Goal: Task Accomplishment & Management: Complete application form

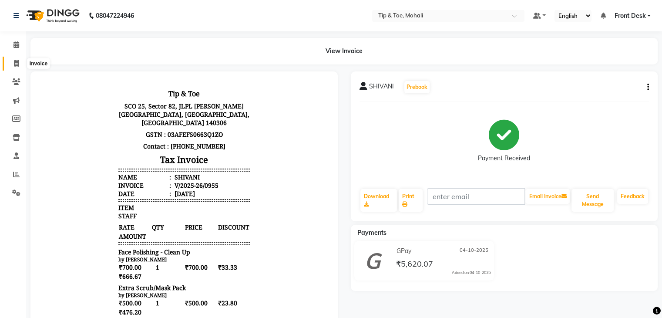
click at [18, 62] on icon at bounding box center [16, 63] width 5 height 7
select select "service"
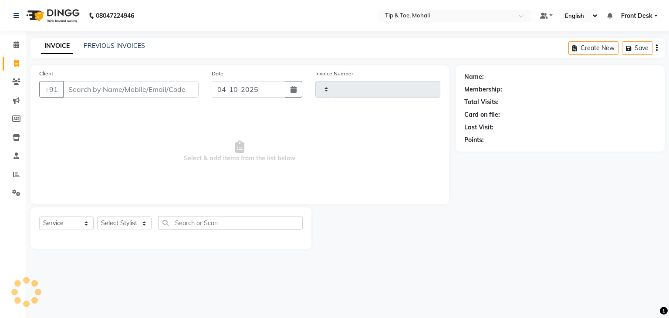
type input "0956"
select select "5835"
click at [92, 93] on input "Client" at bounding box center [131, 89] width 136 height 17
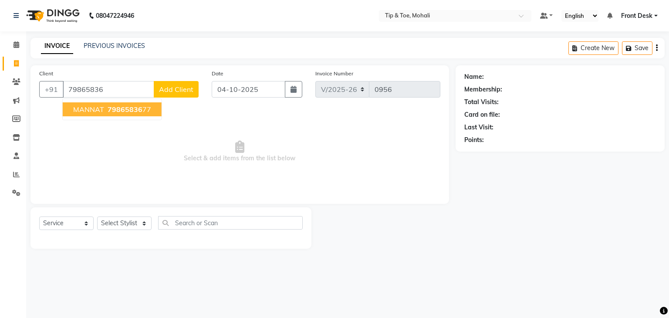
click at [117, 111] on span "79865836" at bounding box center [125, 109] width 35 height 9
type input "7986583677"
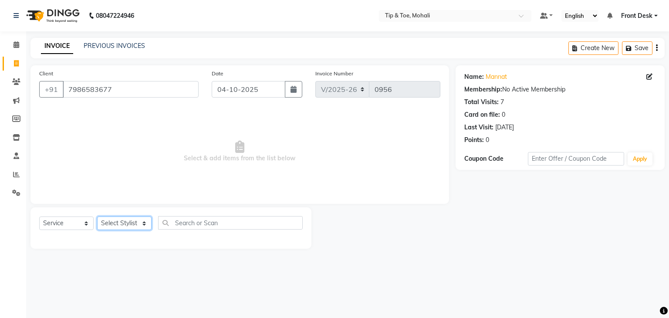
click at [126, 226] on select "Select Stylist Front Desk KAOTO [PERSON_NAME] [PERSON_NAME] [DATE][PERSON_NAME]…" at bounding box center [124, 222] width 54 height 13
select select "83684"
click at [97, 217] on select "Select Stylist Front Desk KAOTO [PERSON_NAME] [PERSON_NAME] [DATE][PERSON_NAME]…" at bounding box center [124, 222] width 54 height 13
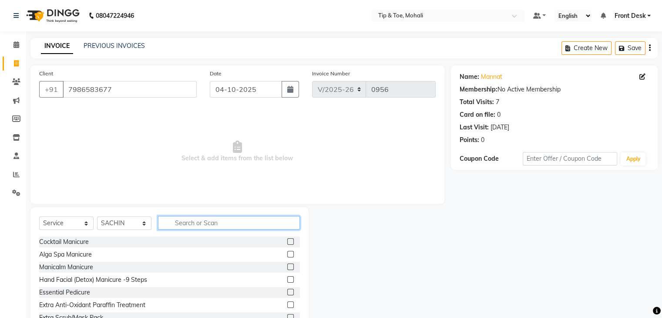
click at [182, 221] on input "text" at bounding box center [229, 222] width 142 height 13
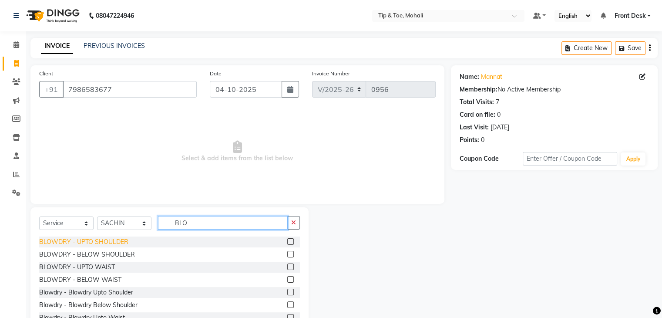
type input "BLO"
click at [86, 240] on div "BLOWDRY - UPTO SHOULDER" at bounding box center [83, 241] width 89 height 9
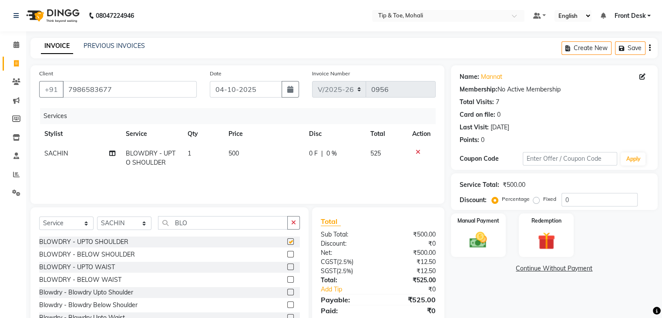
checkbox input "false"
click at [122, 227] on select "Select Stylist Front Desk KAOTO [PERSON_NAME] [PERSON_NAME] [DATE][PERSON_NAME]…" at bounding box center [124, 222] width 54 height 13
select select "62242"
click at [97, 217] on select "Select Stylist Front Desk KAOTO [PERSON_NAME] [PERSON_NAME] [DATE][PERSON_NAME]…" at bounding box center [124, 222] width 54 height 13
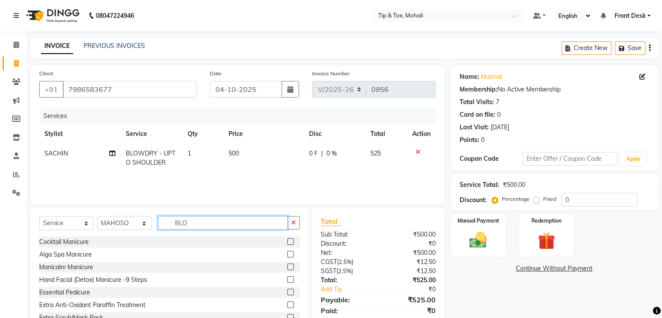
click at [197, 222] on input "BLO" at bounding box center [223, 222] width 130 height 13
type input "B"
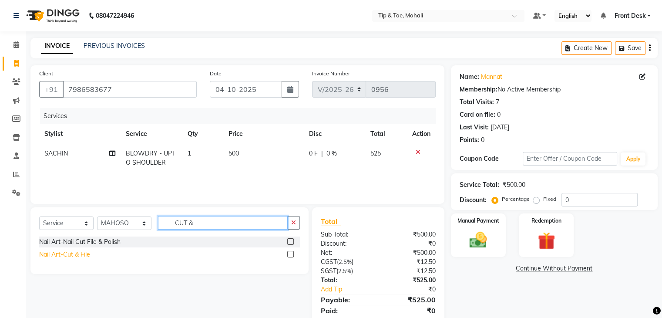
type input "CUT &"
click at [68, 257] on div "Nail Art-Cut & File" at bounding box center [64, 254] width 51 height 9
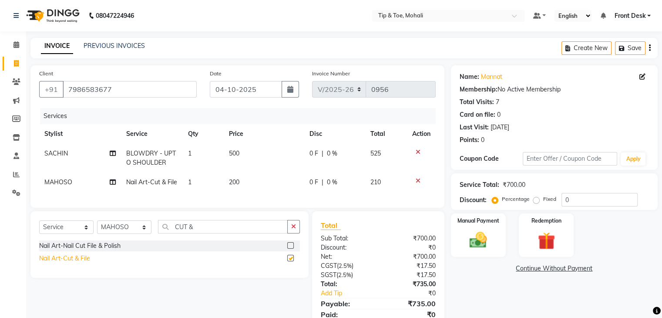
checkbox input "false"
click at [251, 184] on td "200" at bounding box center [264, 182] width 81 height 20
select select "62242"
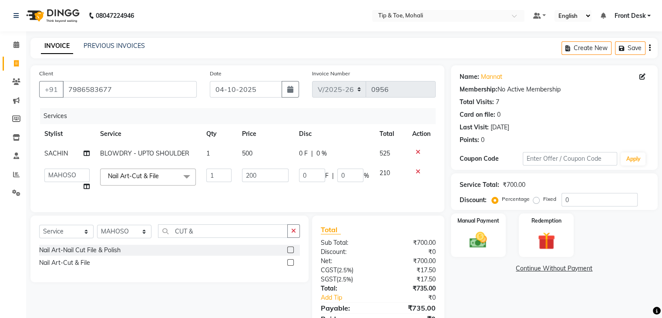
click at [251, 184] on td "200" at bounding box center [265, 179] width 57 height 33
click at [259, 178] on input "200" at bounding box center [265, 175] width 47 height 13
type input "2"
type input "100"
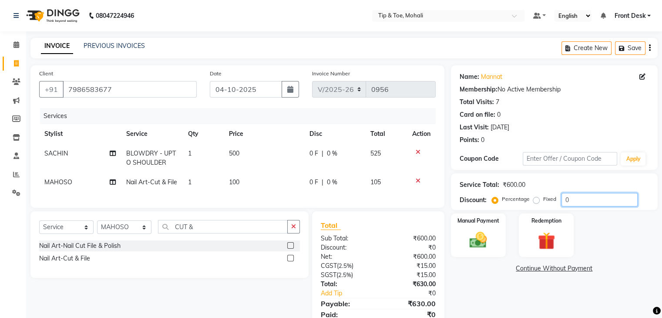
click at [580, 197] on input "0" at bounding box center [600, 199] width 76 height 13
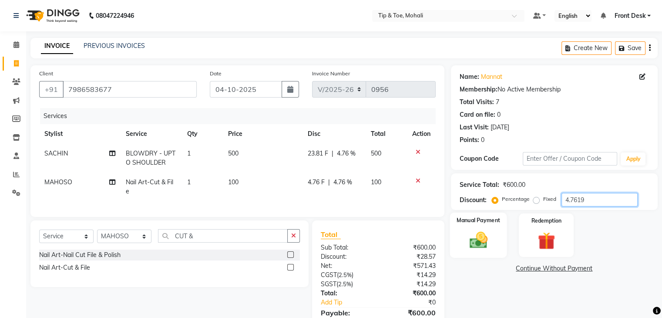
type input "4.7619"
click at [478, 235] on img at bounding box center [478, 240] width 29 height 21
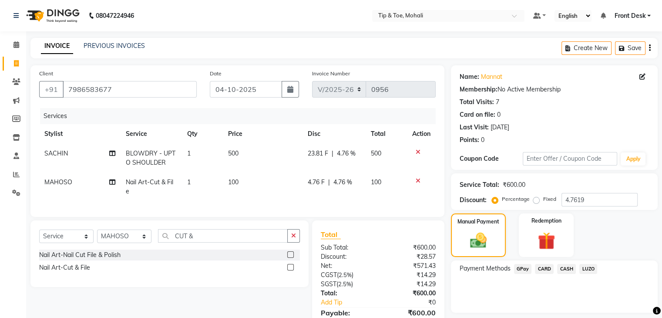
click at [570, 268] on span "CASH" at bounding box center [566, 269] width 19 height 10
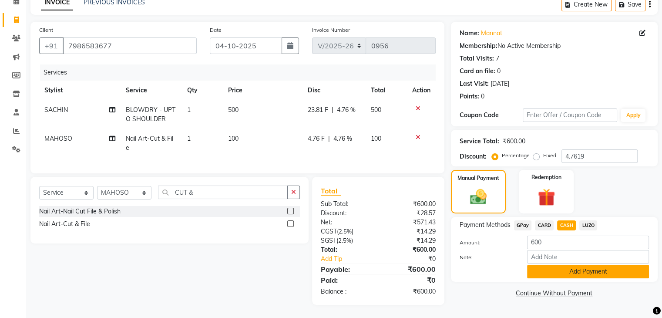
click at [564, 270] on button "Add Payment" at bounding box center [588, 271] width 122 height 13
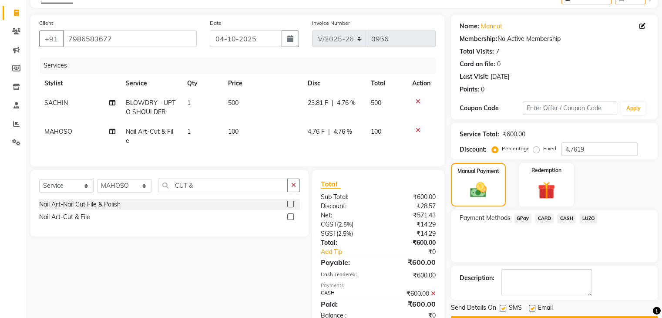
scroll to position [81, 0]
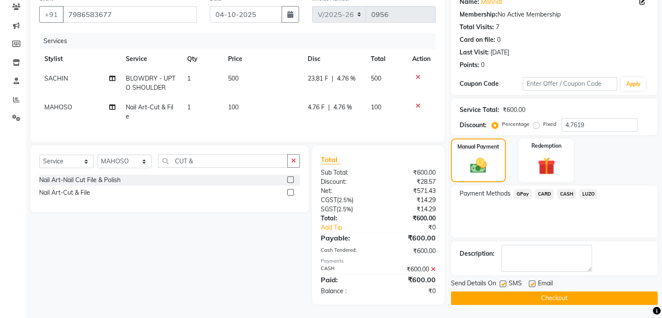
click at [544, 291] on button "Checkout" at bounding box center [554, 297] width 207 height 13
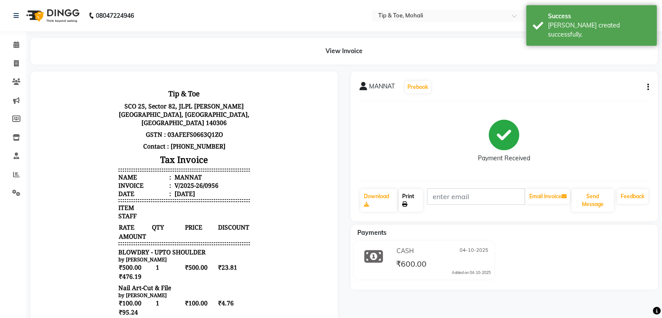
click at [411, 198] on link "Print" at bounding box center [411, 200] width 24 height 23
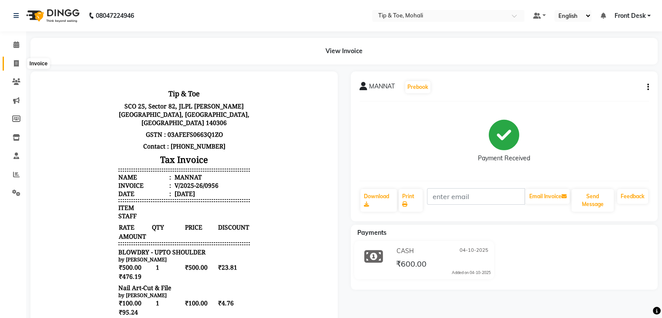
click at [20, 63] on span at bounding box center [16, 64] width 15 height 10
select select "service"
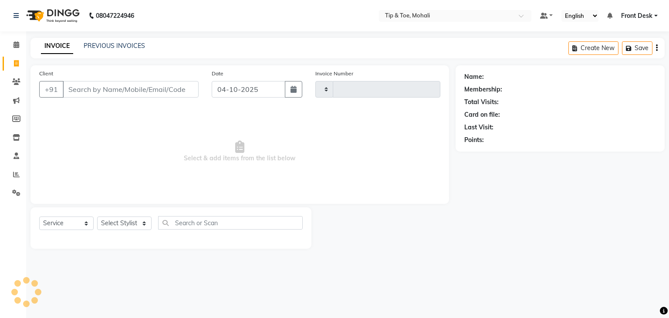
type input "0957"
select select "5835"
click at [114, 47] on link "PREVIOUS INVOICES" at bounding box center [114, 46] width 61 height 8
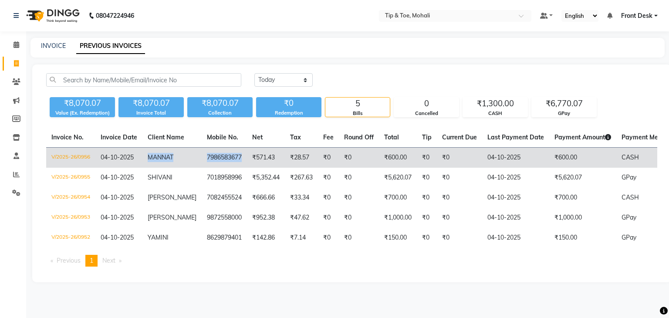
drag, startPoint x: 145, startPoint y: 155, endPoint x: 234, endPoint y: 161, distance: 89.0
click at [234, 161] on tr "V/2025-26/0956 [DATE] MANNAT 7986583677 ₹571.43 ₹28.57 ₹0 ₹0 ₹600.00 ₹0 ₹0 [DAT…" at bounding box center [407, 158] width 722 height 20
copy tr "MANNAT 7986583677"
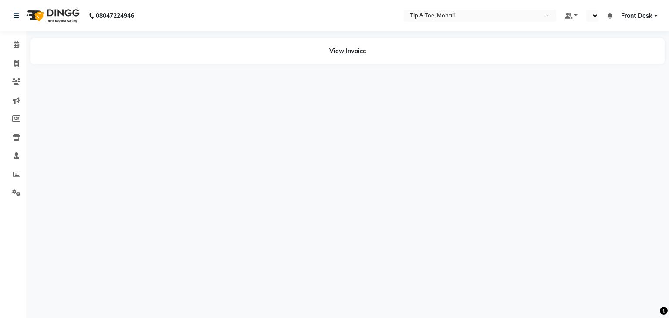
select select "en"
